Goal: Transaction & Acquisition: Download file/media

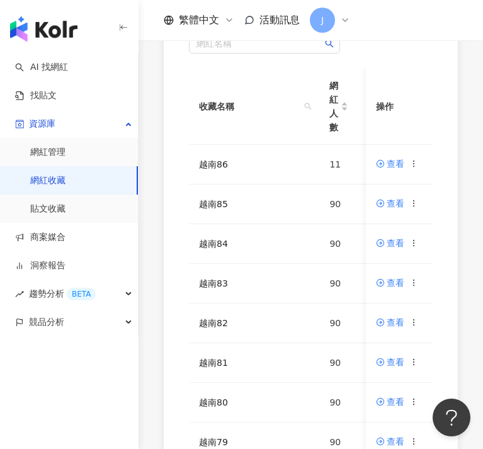
click at [150, 386] on div "網紅名稱 收藏名稱 網紅人數 最後編輯時間 建立者 操作 越南86 11 [DATE] 18:02 [PERSON_NAME] 查看 越南85 90 [DAT…" at bounding box center [311, 307] width 345 height 599
click at [419, 402] on icon at bounding box center [414, 402] width 9 height 9
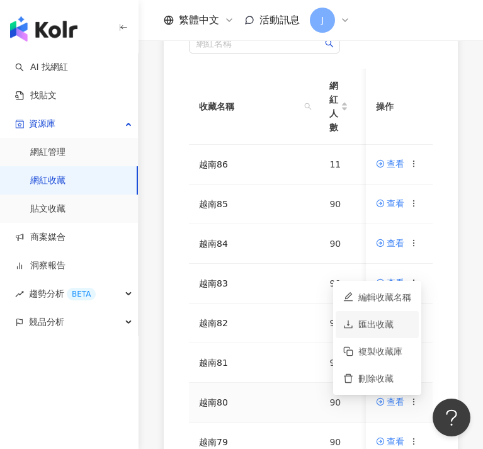
click at [377, 322] on div "匯出收藏" at bounding box center [385, 325] width 53 height 14
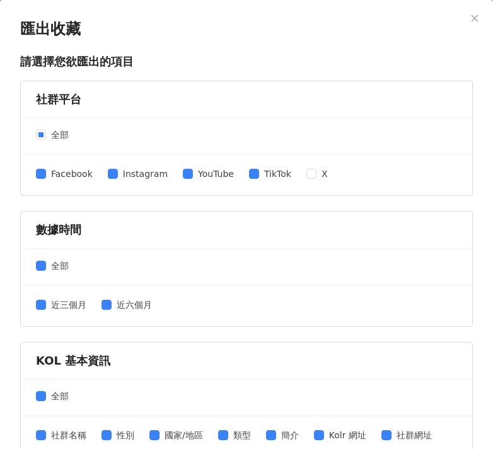
scroll to position [226, 0]
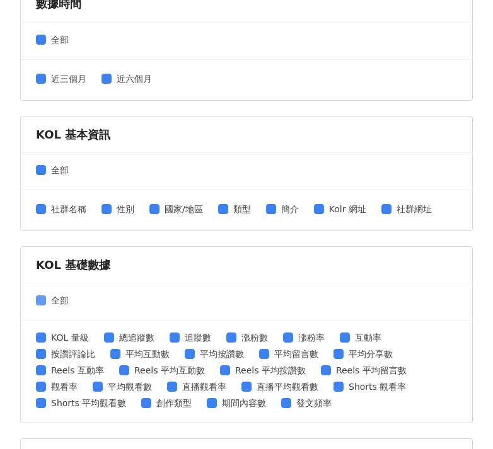
click at [43, 297] on span at bounding box center [41, 301] width 10 height 10
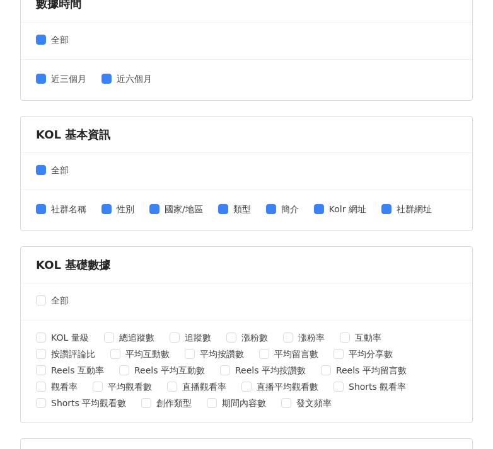
scroll to position [363, 0]
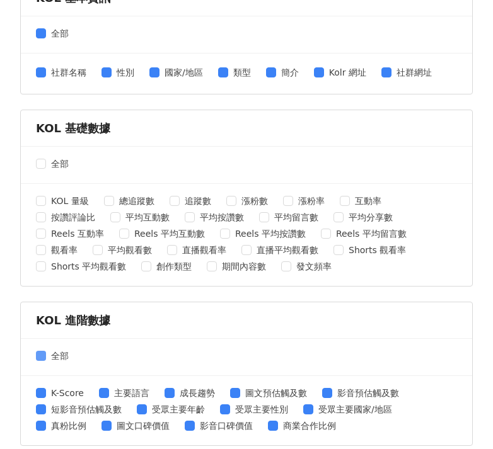
click at [49, 359] on span "全部" at bounding box center [60, 356] width 28 height 14
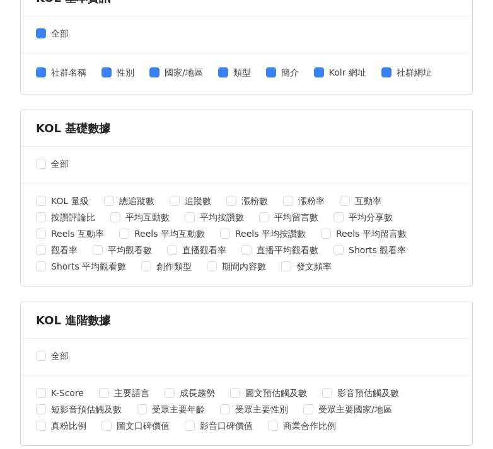
scroll to position [543, 0]
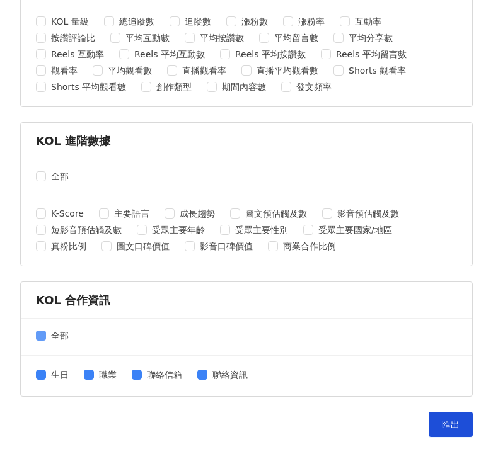
click at [42, 340] on label "全部" at bounding box center [55, 336] width 38 height 14
click at [442, 420] on span "匯出" at bounding box center [451, 425] width 18 height 10
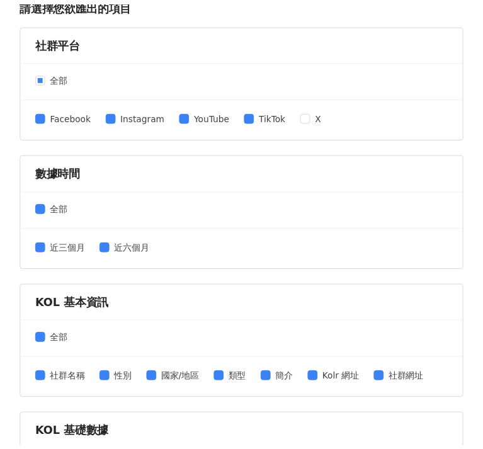
scroll to position [0, 0]
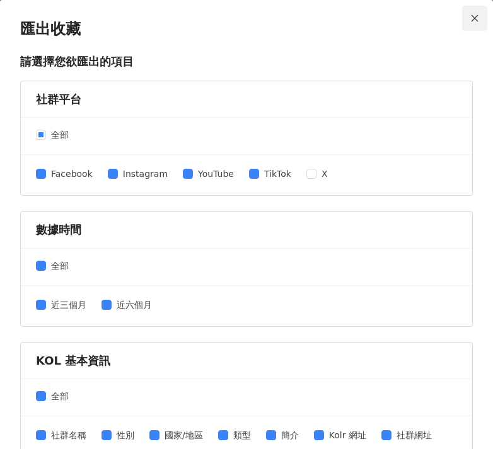
click at [470, 18] on icon "close" at bounding box center [474, 18] width 9 height 9
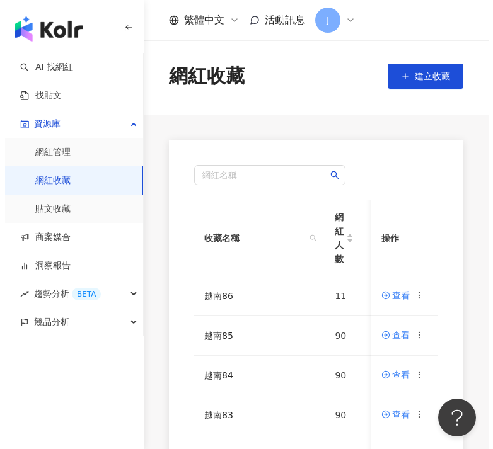
scroll to position [91, 0]
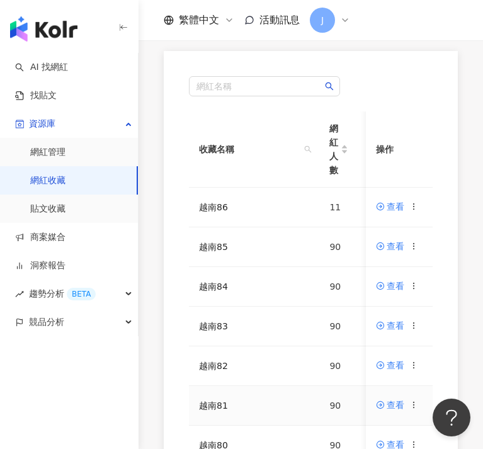
click at [418, 406] on icon at bounding box center [414, 405] width 9 height 9
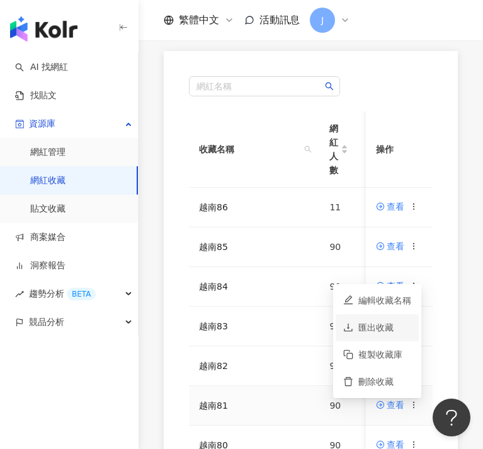
click at [374, 325] on div "匯出收藏" at bounding box center [385, 328] width 53 height 14
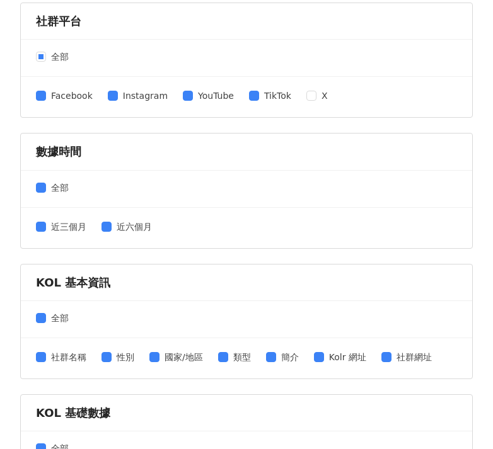
scroll to position [275, 0]
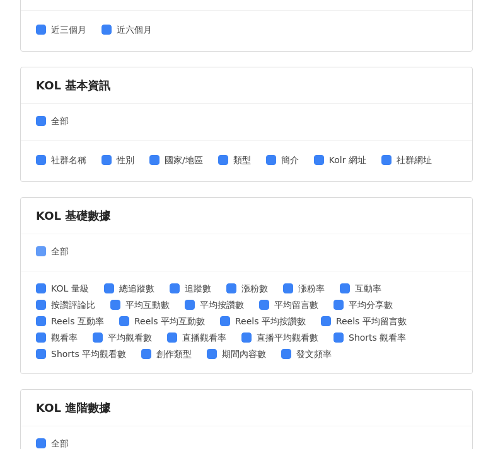
click at [47, 251] on span "全部" at bounding box center [60, 251] width 28 height 14
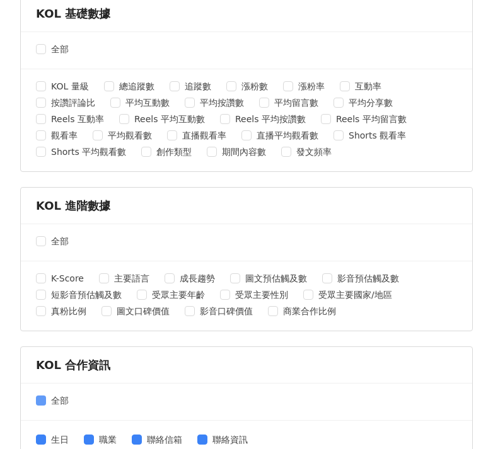
scroll to position [540, 0]
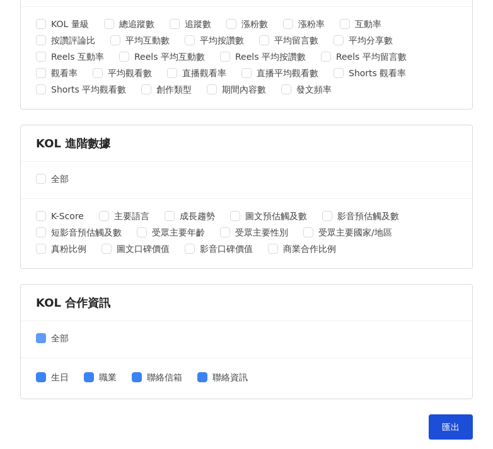
click at [46, 334] on span "全部" at bounding box center [60, 338] width 28 height 14
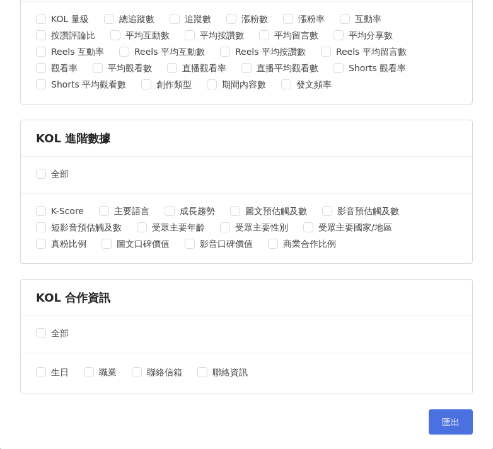
click at [442, 418] on span "匯出" at bounding box center [451, 422] width 18 height 10
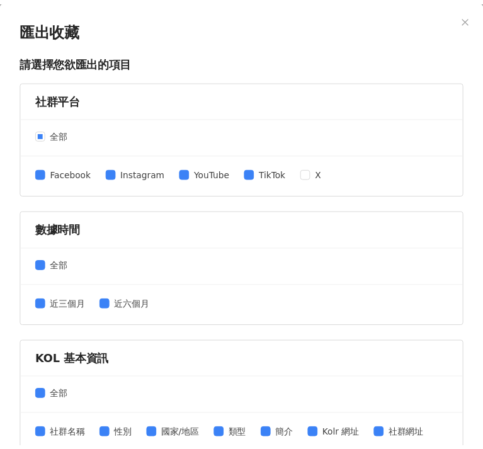
scroll to position [0, 0]
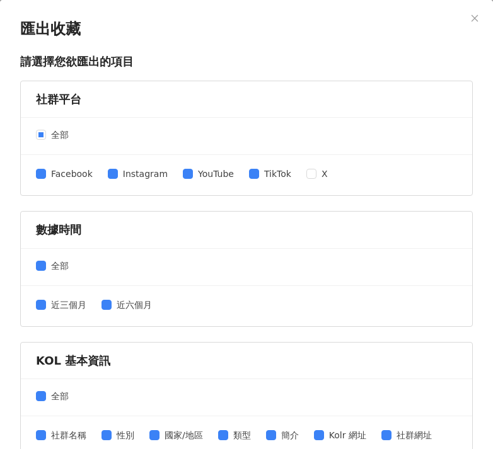
click at [471, 20] on icon "close" at bounding box center [474, 17] width 7 height 7
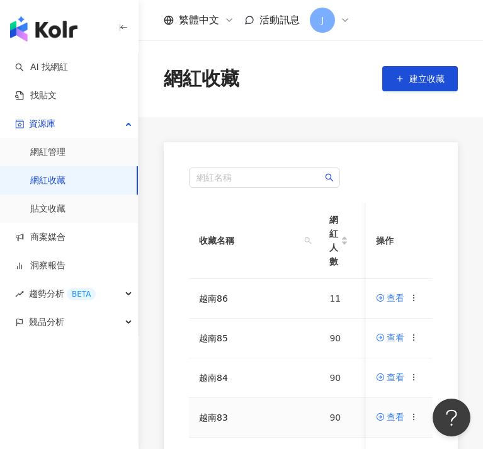
click at [183, 410] on div "網紅名稱 收藏名稱 網紅人數 最後編輯時間 建立者 操作 越南86 11 [DATE] 18:02 [PERSON_NAME] 查看 越南85 90 [DAT…" at bounding box center [311, 441] width 294 height 599
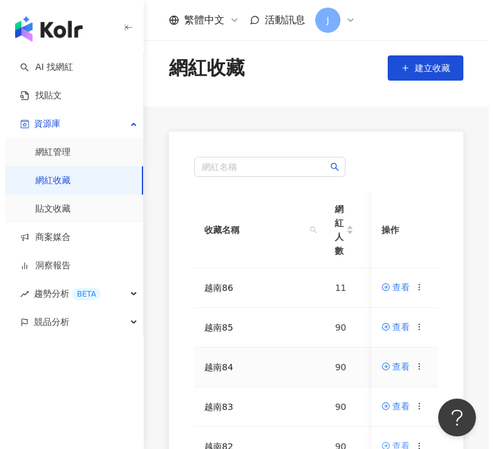
scroll to position [16, 0]
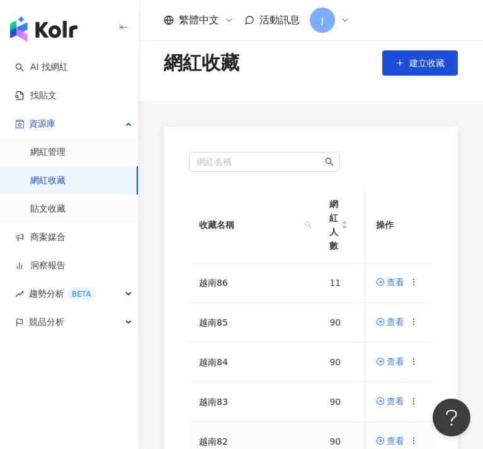
click at [415, 440] on icon at bounding box center [414, 441] width 9 height 9
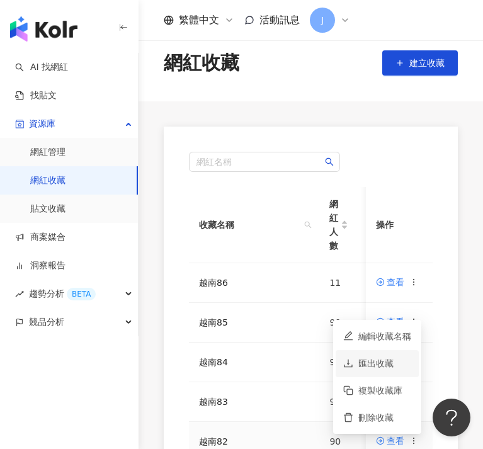
click at [365, 366] on div "匯出收藏" at bounding box center [385, 364] width 53 height 14
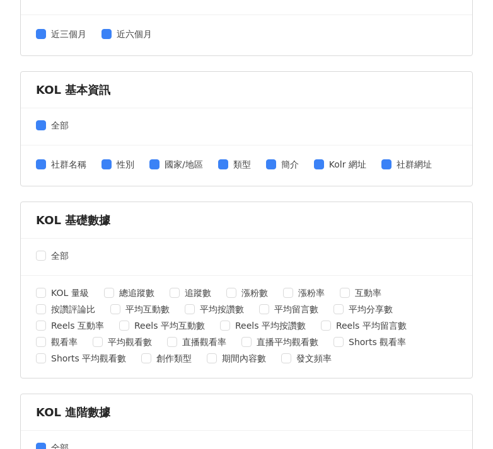
scroll to position [457, 0]
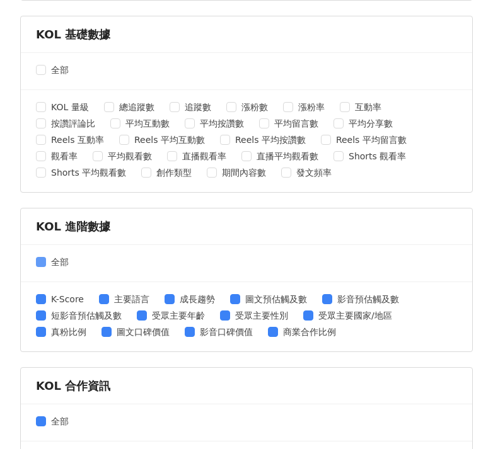
click at [43, 260] on span at bounding box center [41, 262] width 10 height 10
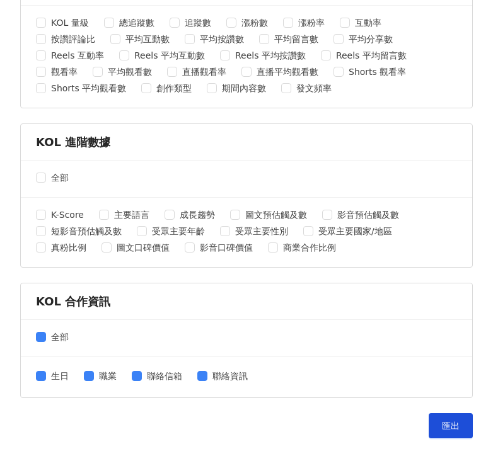
scroll to position [545, 0]
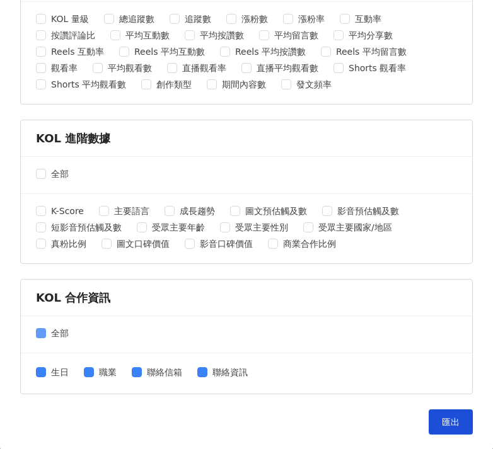
click at [47, 332] on span "全部" at bounding box center [60, 333] width 28 height 14
click at [449, 422] on span "匯出" at bounding box center [451, 422] width 18 height 10
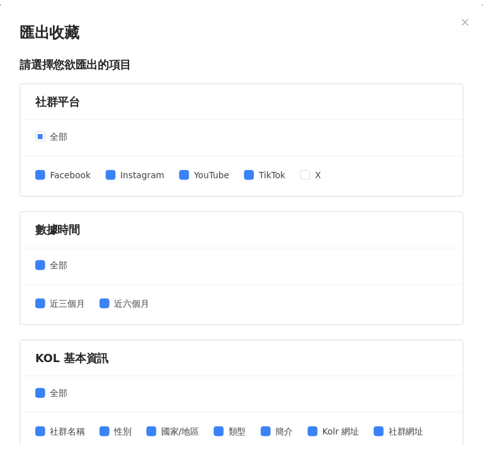
scroll to position [0, 0]
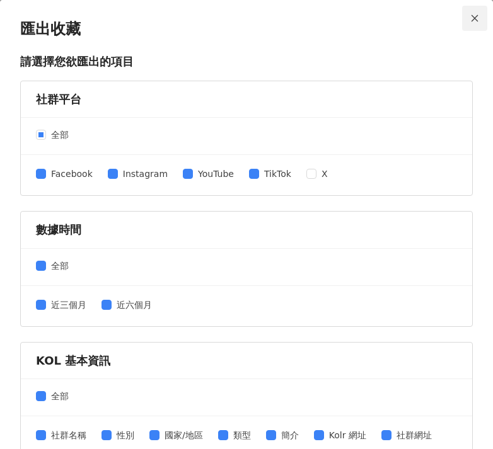
click at [470, 20] on icon "close" at bounding box center [474, 18] width 9 height 9
